Goal: Find contact information: Find contact information

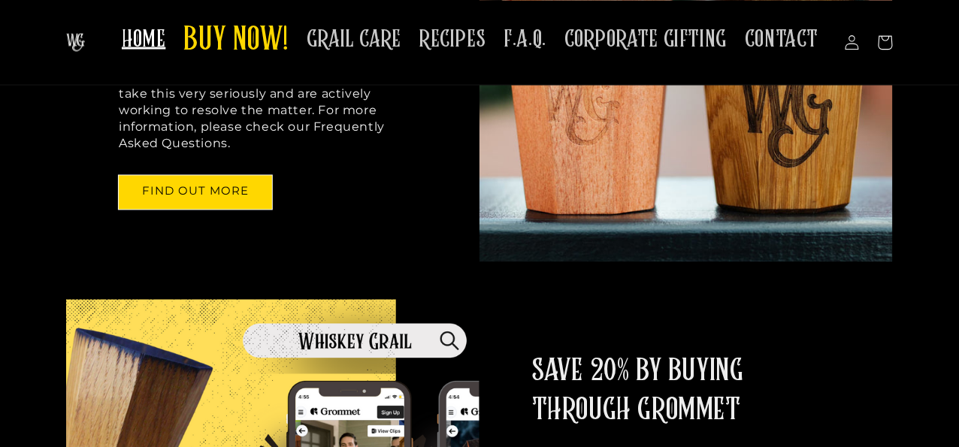
scroll to position [610, 0]
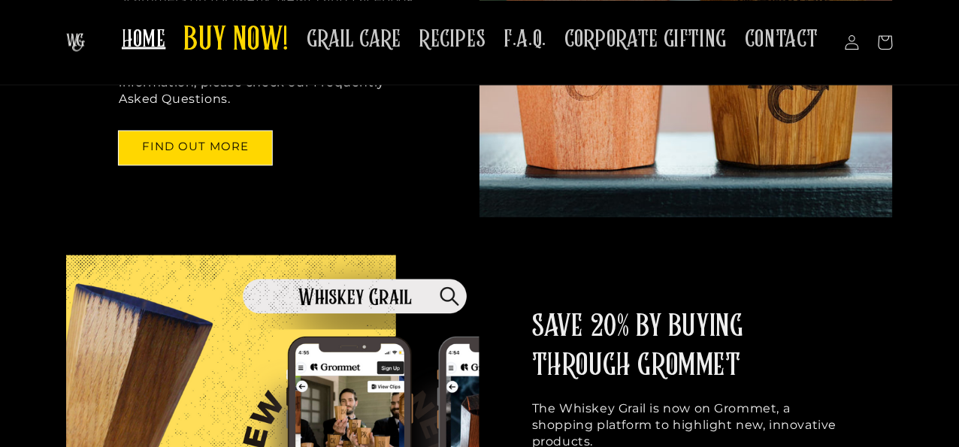
scroll to position [652, 0]
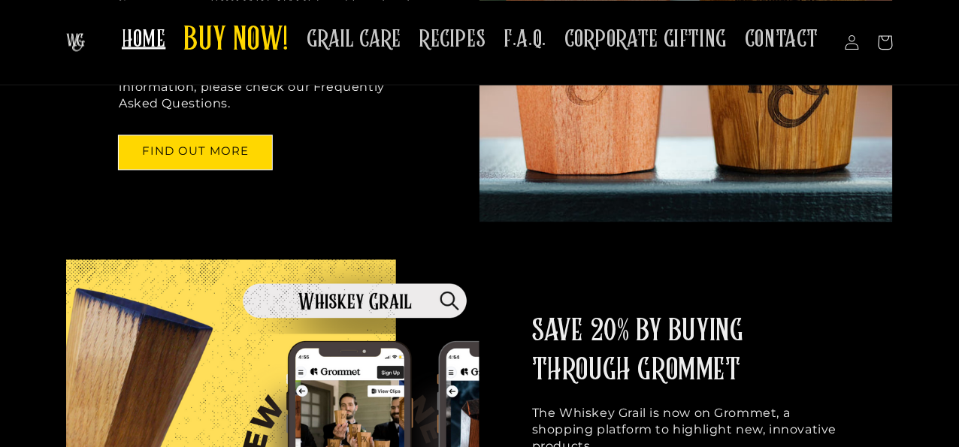
click at [558, 214] on img at bounding box center [686, 25] width 413 height 393
click at [855, 222] on img at bounding box center [686, 25] width 413 height 393
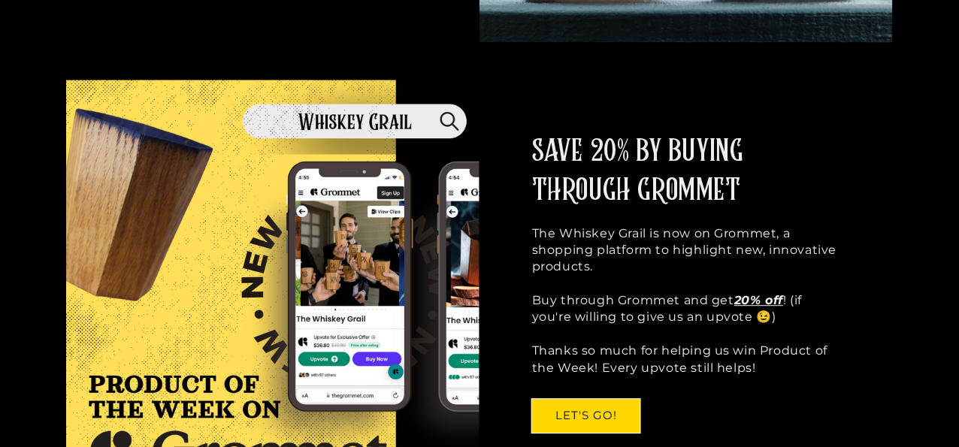
scroll to position [843, 0]
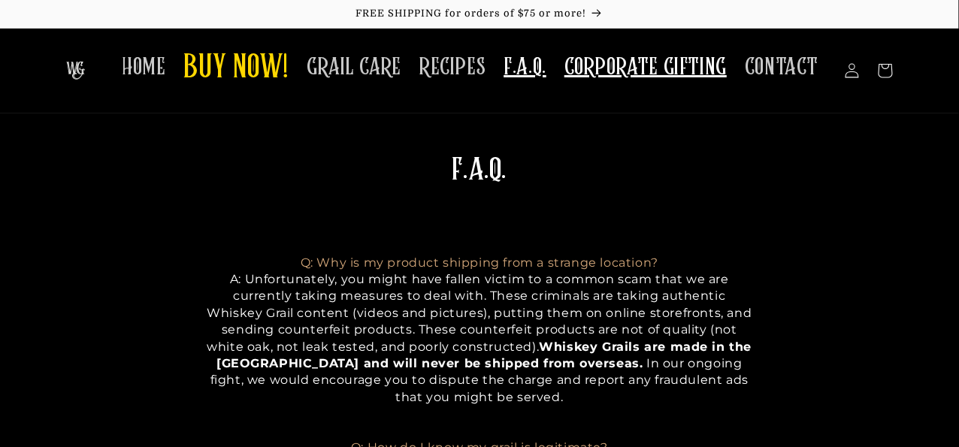
click at [586, 71] on span "CORPORATE GIFTING" at bounding box center [645, 67] width 162 height 29
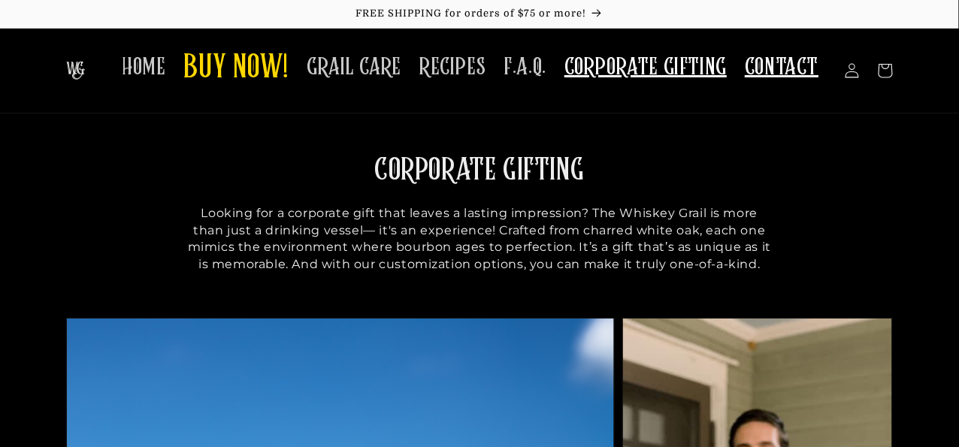
click at [787, 74] on span "CONTACT" at bounding box center [782, 67] width 74 height 29
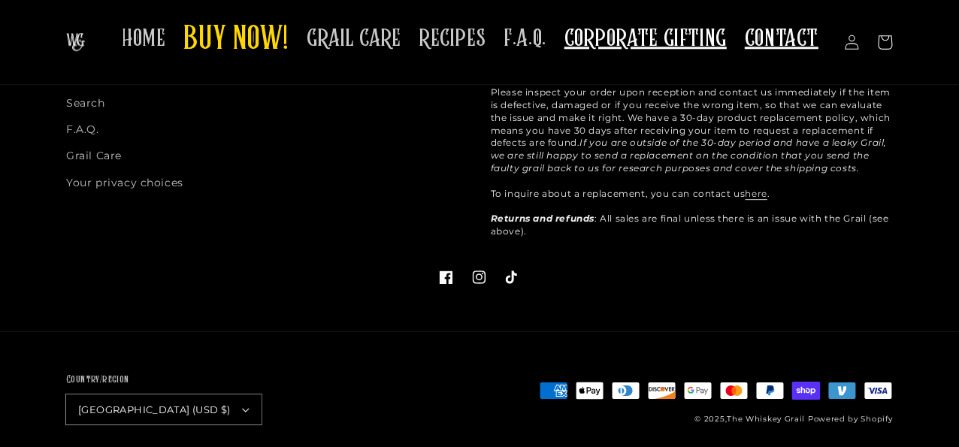
scroll to position [980, 0]
